Goal: Task Accomplishment & Management: Complete application form

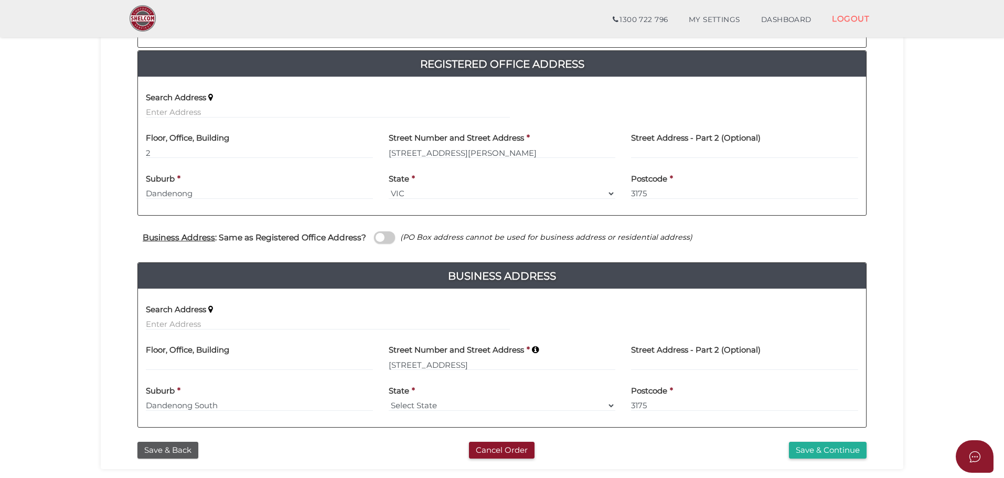
scroll to position [262, 0]
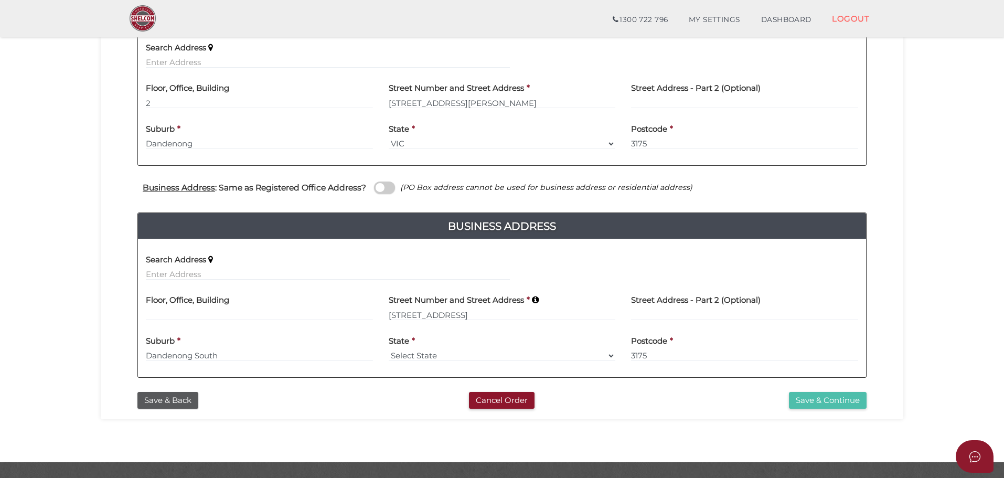
click at [817, 398] on button "Save & Continue" at bounding box center [828, 400] width 78 height 17
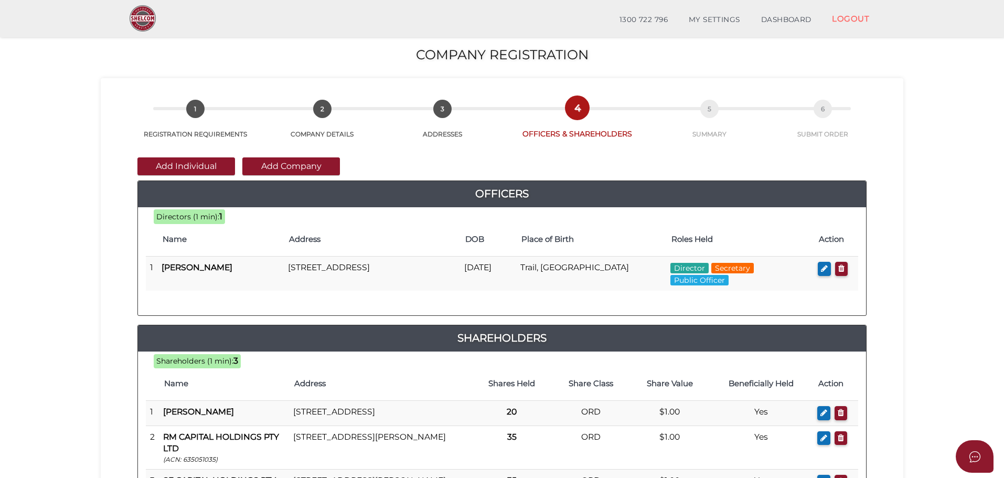
scroll to position [157, 0]
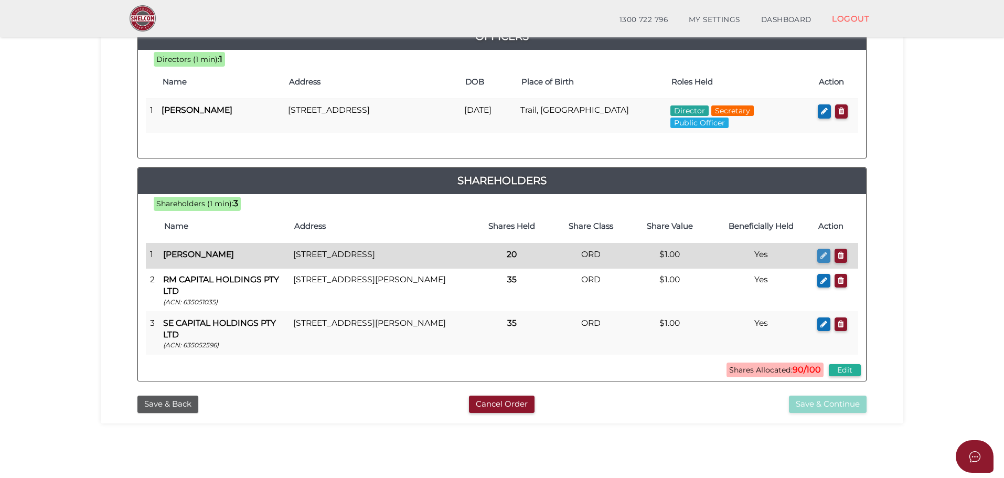
click at [822, 255] on icon "button" at bounding box center [823, 255] width 7 height 8
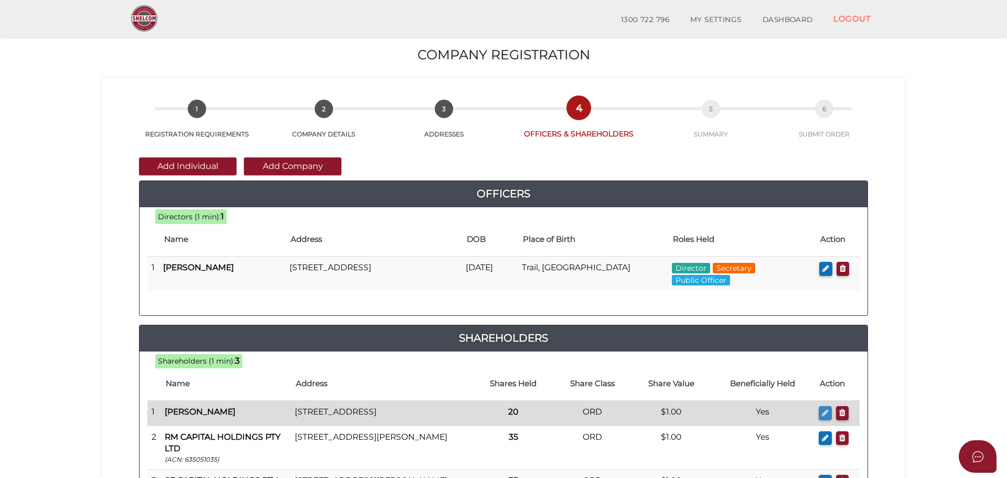
checkbox input "true"
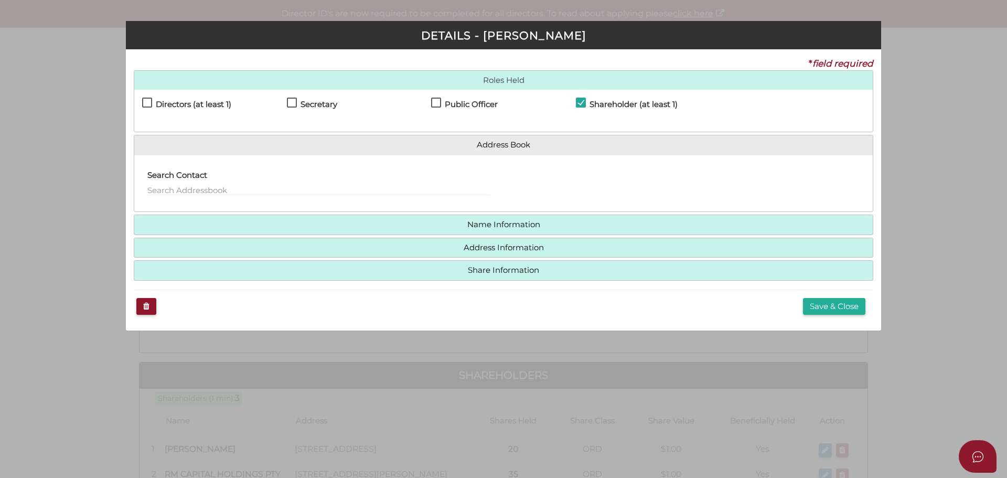
click at [470, 217] on h4 "Name Information" at bounding box center [503, 224] width 739 height 19
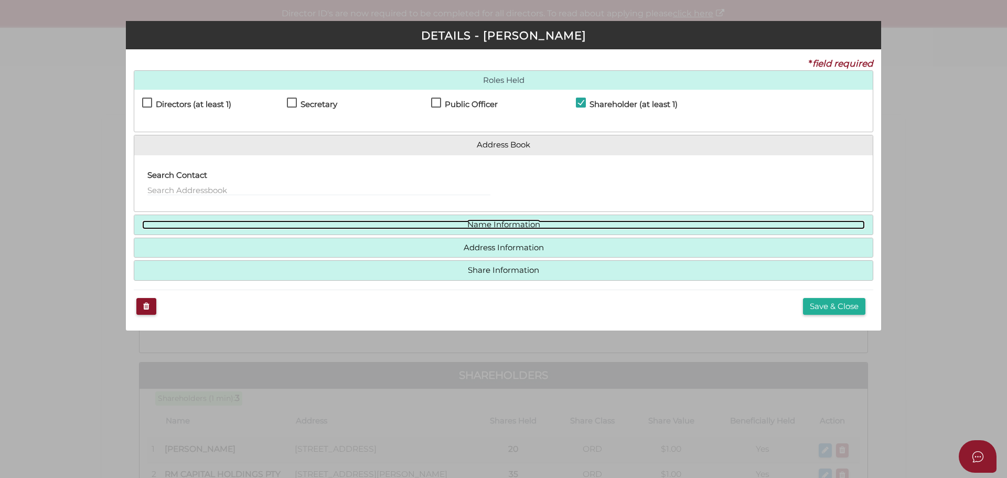
click at [467, 225] on link "Name Information" at bounding box center [503, 224] width 723 height 9
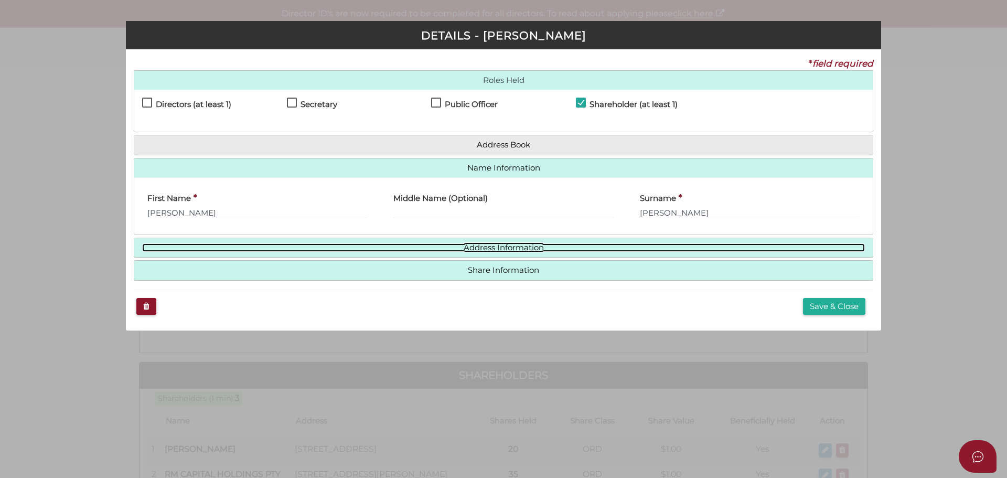
click at [477, 243] on link "Address Information" at bounding box center [503, 247] width 723 height 9
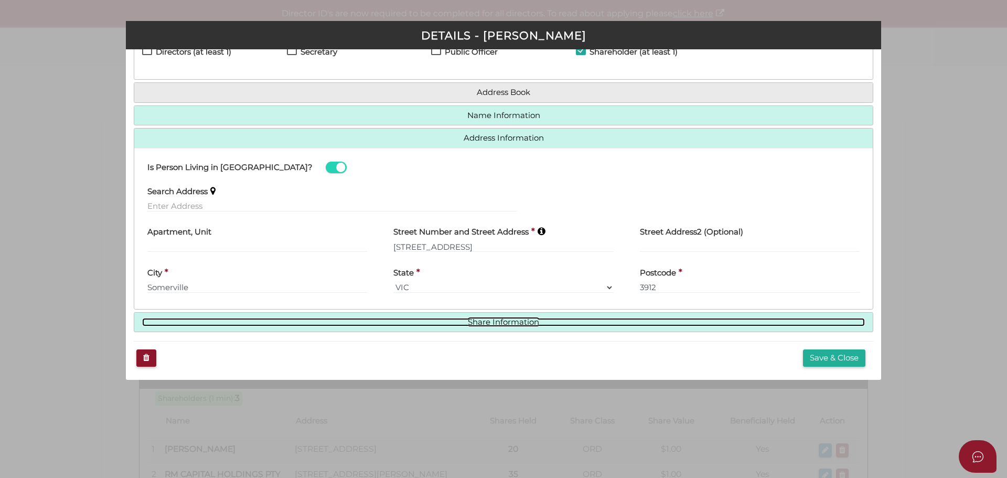
click at [493, 322] on link "Share Information" at bounding box center [503, 322] width 723 height 9
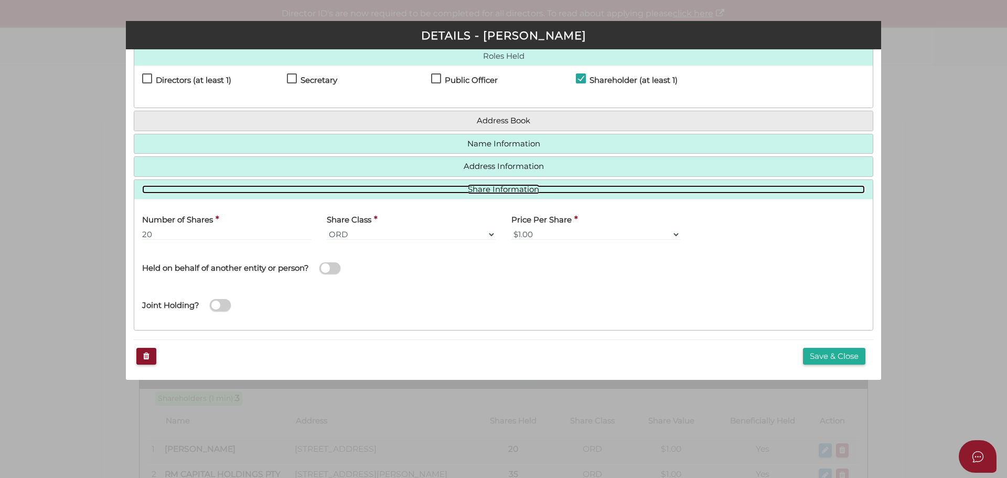
scroll to position [25, 0]
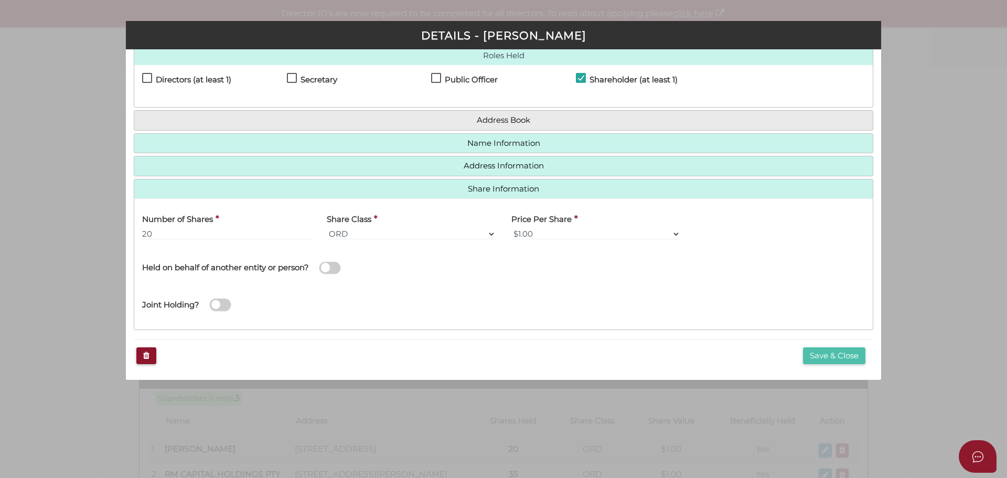
click at [818, 356] on button "Save & Close" at bounding box center [834, 355] width 62 height 17
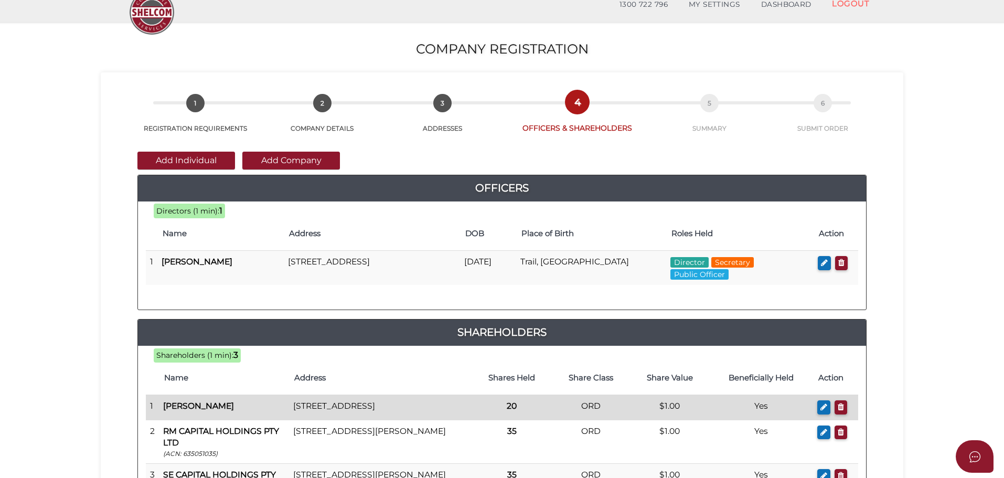
scroll to position [105, 0]
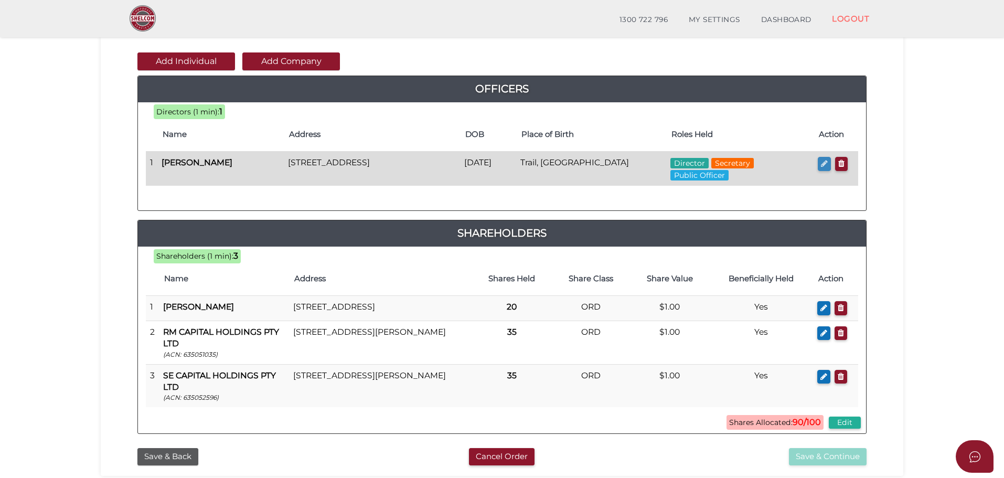
click at [824, 162] on icon "button" at bounding box center [824, 163] width 7 height 8
checkbox input "true"
type input "36288091158468"
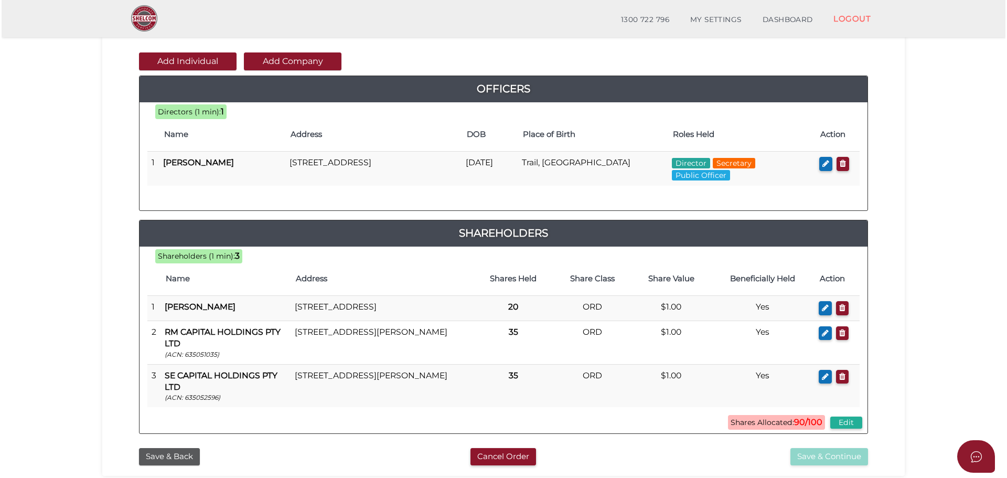
scroll to position [0, 0]
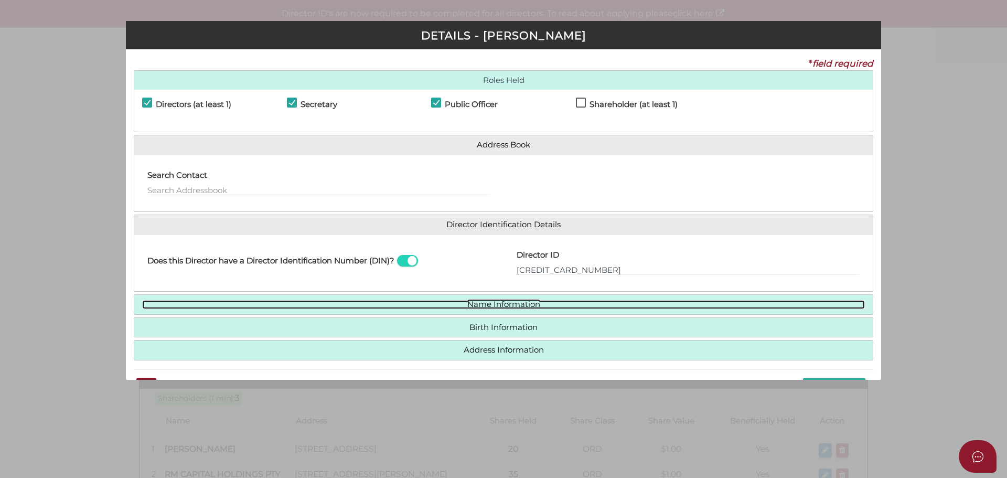
click at [487, 302] on link "Name Information" at bounding box center [503, 304] width 723 height 9
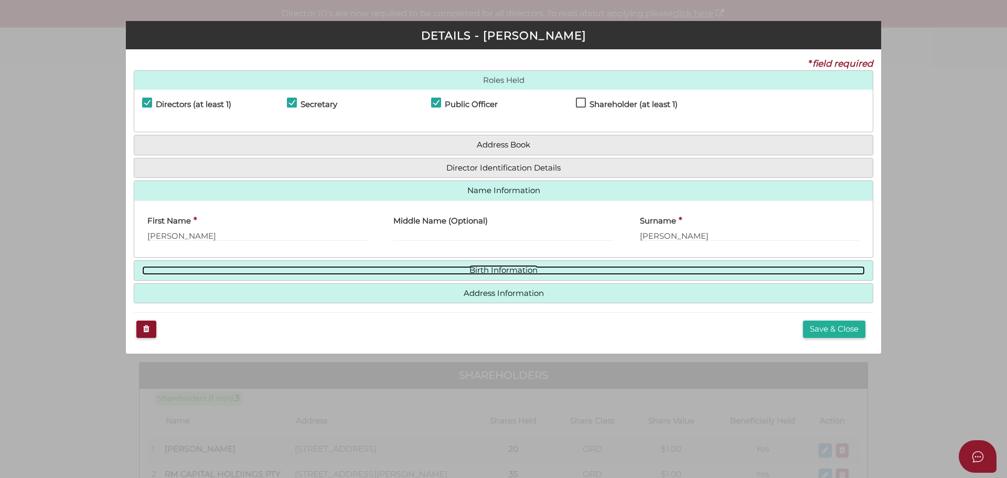
click at [492, 271] on link "Birth Information" at bounding box center [503, 270] width 723 height 9
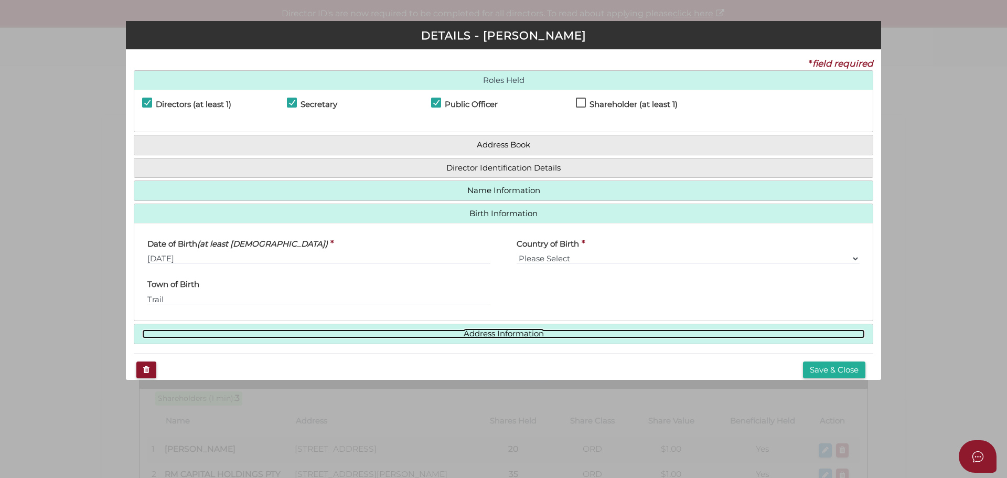
click at [482, 329] on link "Address Information" at bounding box center [503, 333] width 723 height 9
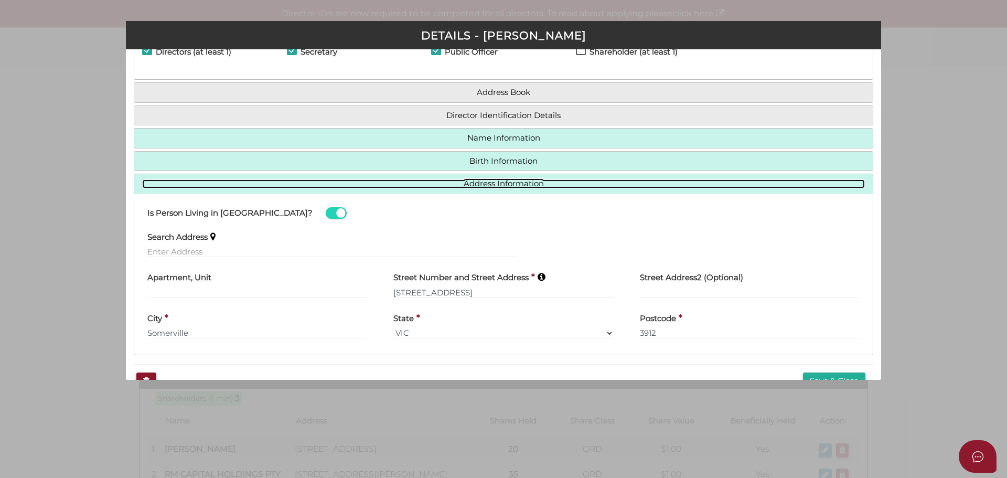
scroll to position [78, 0]
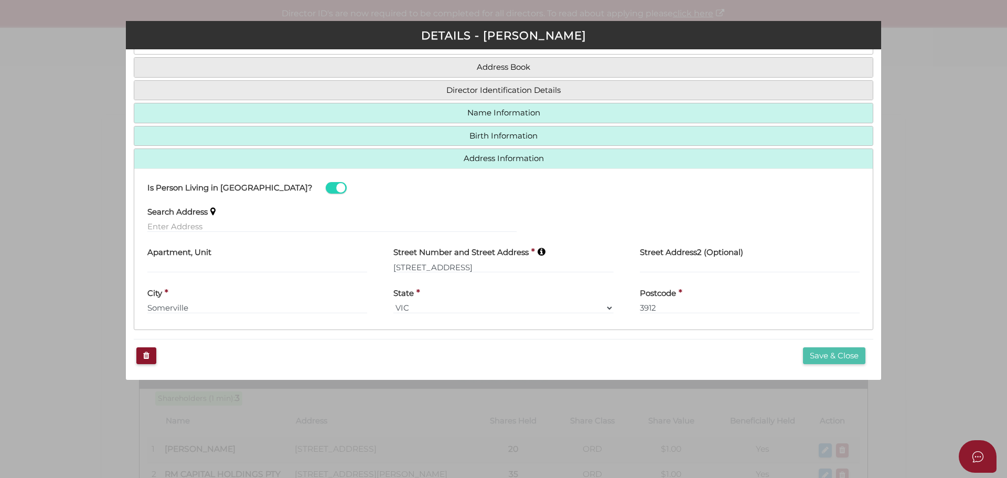
click at [816, 354] on button "Save & Close" at bounding box center [834, 355] width 62 height 17
